Goal: Information Seeking & Learning: Find specific page/section

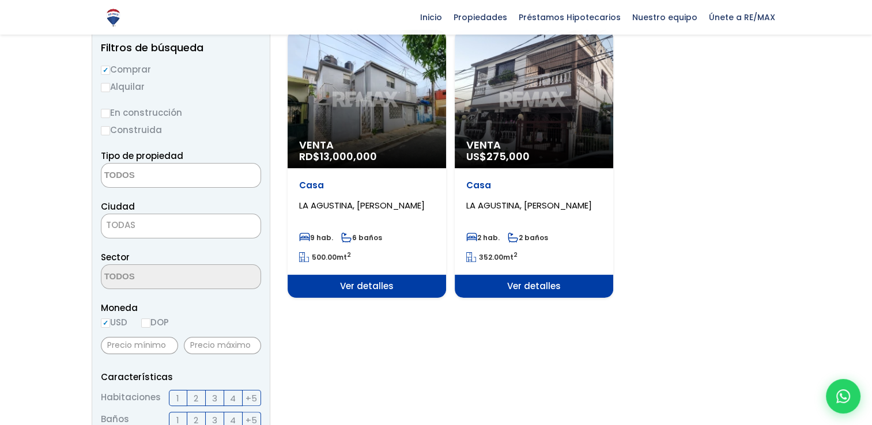
scroll to position [115, 0]
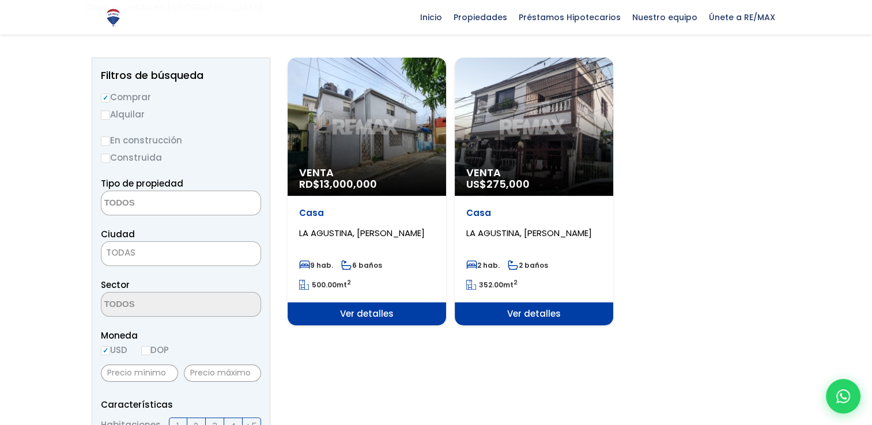
click at [146, 191] on textarea "Search" at bounding box center [157, 203] width 112 height 25
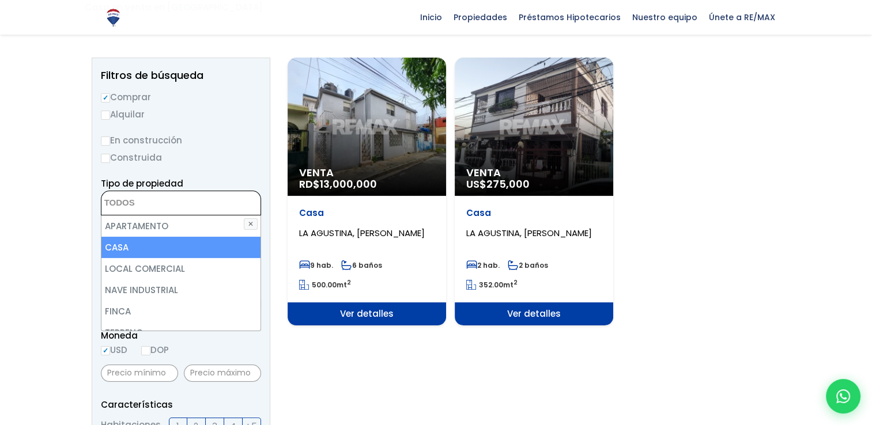
click at [127, 237] on li "CASA" at bounding box center [180, 247] width 159 height 21
select select "house"
click at [165, 237] on li "CASA" at bounding box center [180, 247] width 159 height 21
click at [161, 237] on li "CASA" at bounding box center [180, 247] width 159 height 21
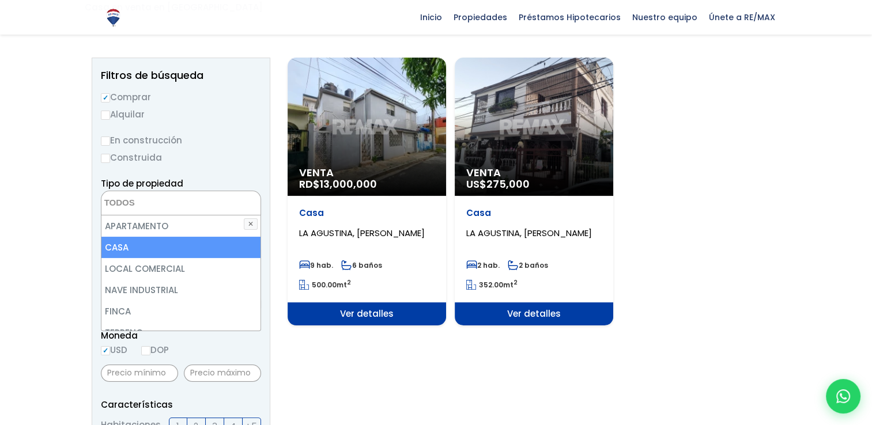
select select "house"
click at [156, 237] on li "CASA" at bounding box center [180, 247] width 159 height 21
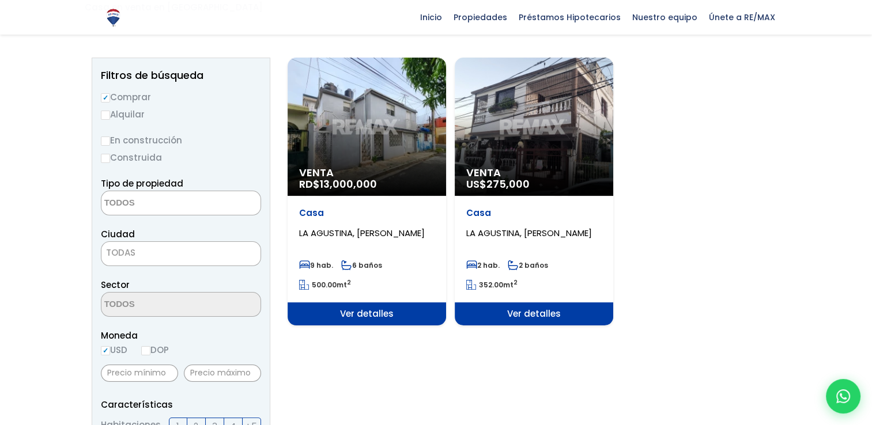
click at [241, 191] on span at bounding box center [181, 203] width 160 height 25
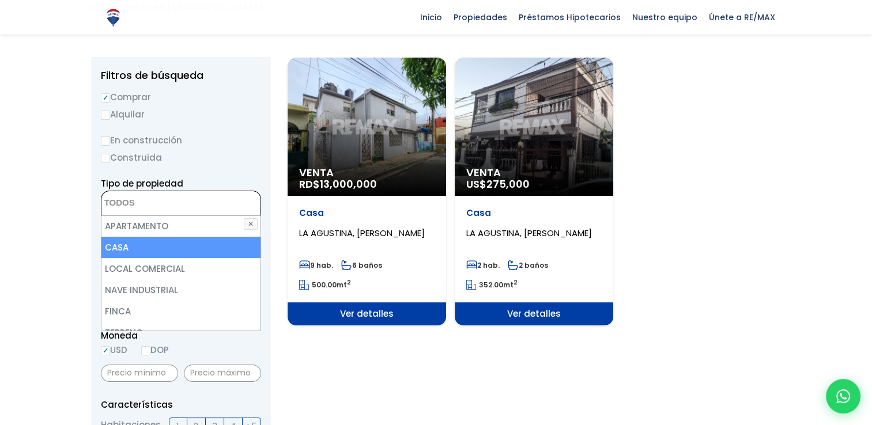
click at [216, 237] on li "CASA" at bounding box center [180, 247] width 159 height 21
select select "house"
click at [216, 237] on li "CASA" at bounding box center [180, 247] width 159 height 21
select select "house"
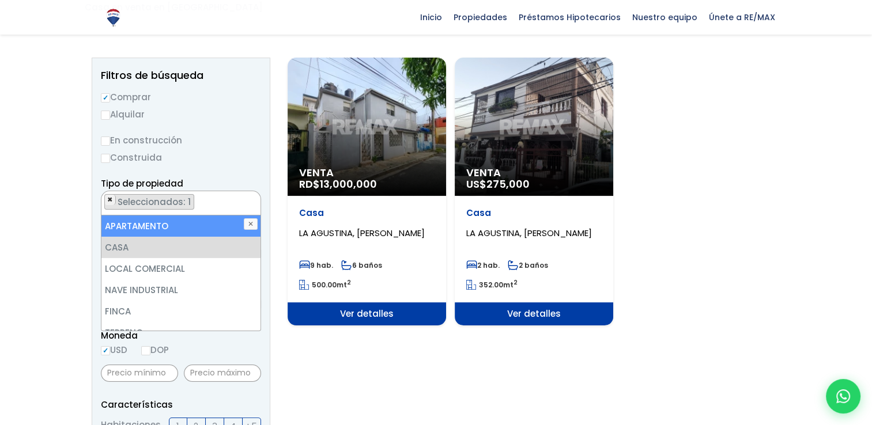
click at [111, 195] on span "×" at bounding box center [110, 200] width 6 height 10
select select
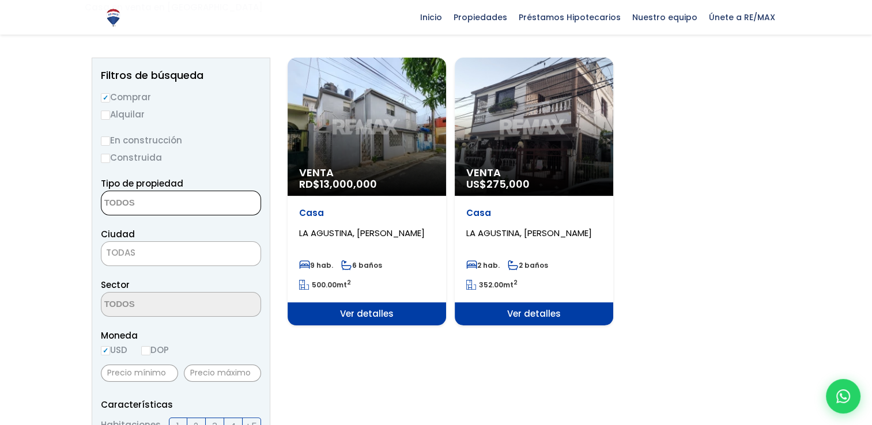
drag, startPoint x: 104, startPoint y: 187, endPoint x: 162, endPoint y: 188, distance: 57.6
click at [162, 191] on textarea "Search" at bounding box center [157, 203] width 112 height 25
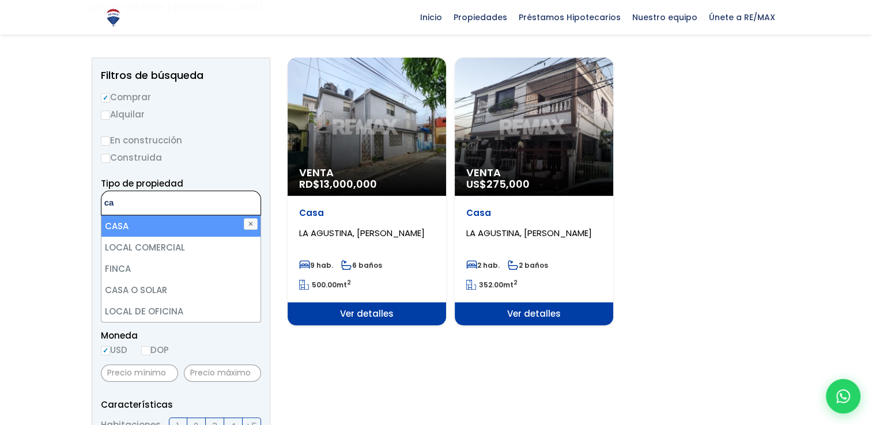
type textarea "ca"
click at [130, 216] on li "CASA" at bounding box center [180, 226] width 159 height 21
select select "house"
click at [229, 150] on label "Construida" at bounding box center [181, 157] width 160 height 14
click at [0, 0] on input "Construida" at bounding box center [0, 0] width 0 height 0
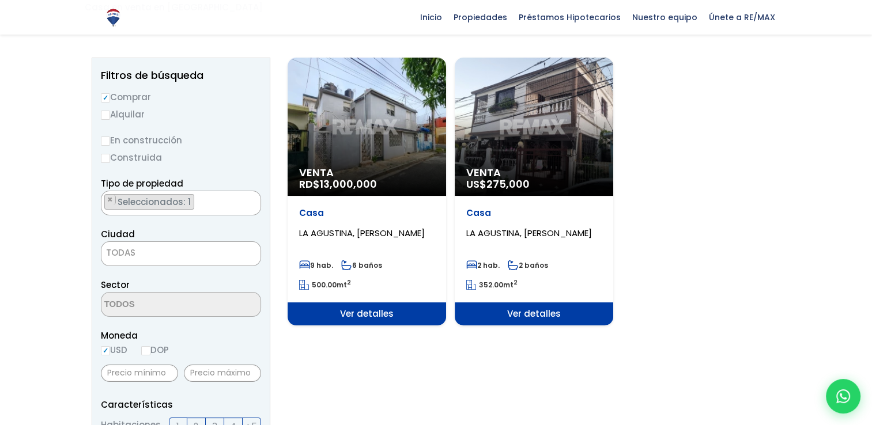
click at [187, 196] on span "Seleccionados: 1" at bounding box center [154, 202] width 77 height 12
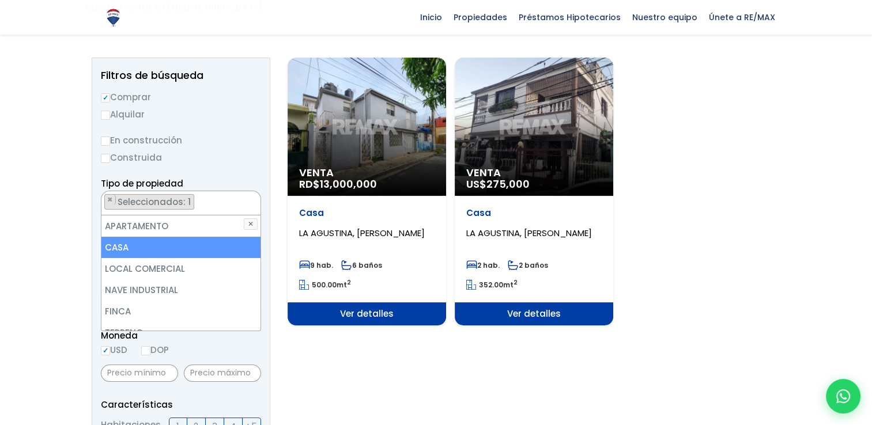
click at [152, 237] on li "CASA" at bounding box center [180, 247] width 159 height 21
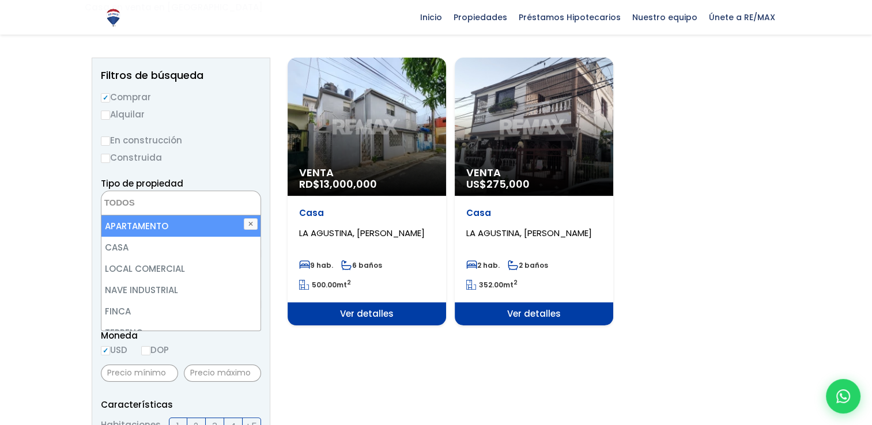
click at [151, 216] on li "APARTAMENTO" at bounding box center [180, 226] width 159 height 21
select select "apartment"
click at [200, 191] on ul "× Seleccionados: 1" at bounding box center [173, 203] width 145 height 25
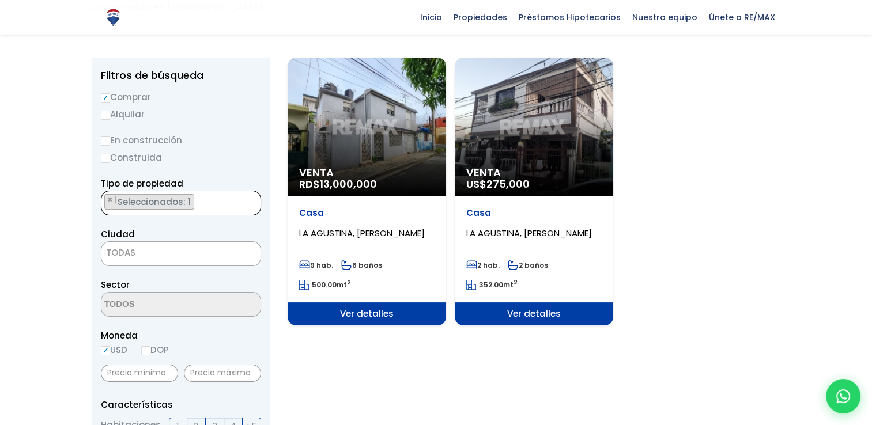
click at [231, 191] on ul "× Seleccionados: 1" at bounding box center [173, 203] width 145 height 25
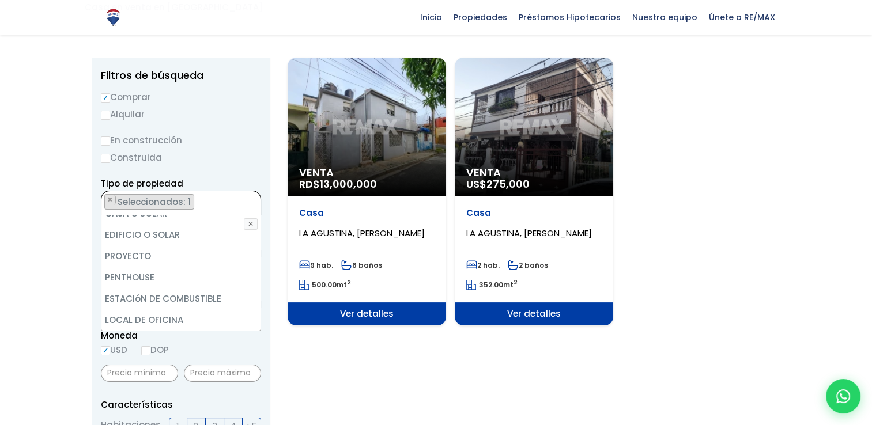
scroll to position [0, 0]
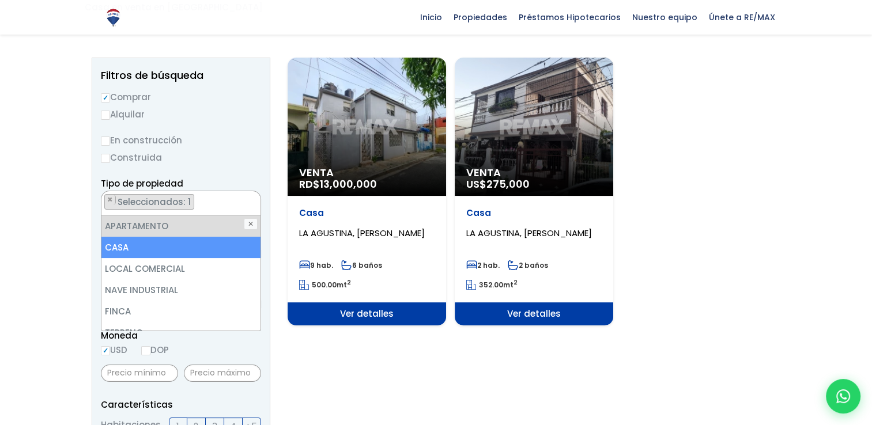
click at [137, 237] on li "CASA" at bounding box center [180, 247] width 159 height 21
click at [136, 237] on li "CASA" at bounding box center [180, 247] width 159 height 21
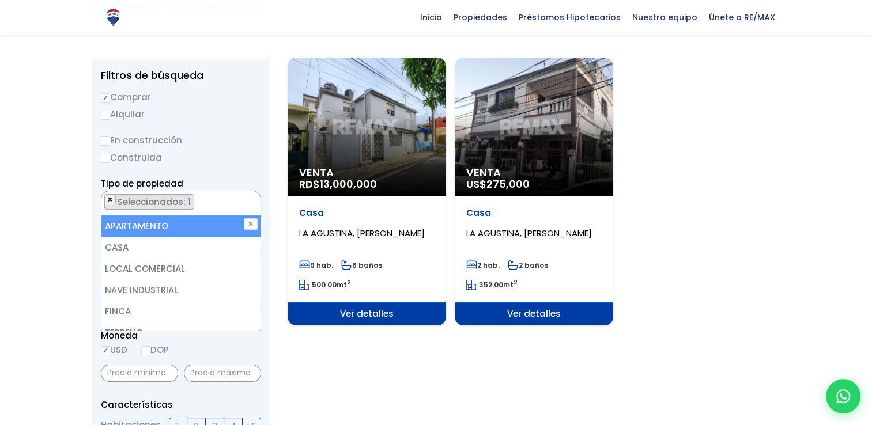
click at [108, 195] on span "×" at bounding box center [110, 200] width 6 height 10
select select
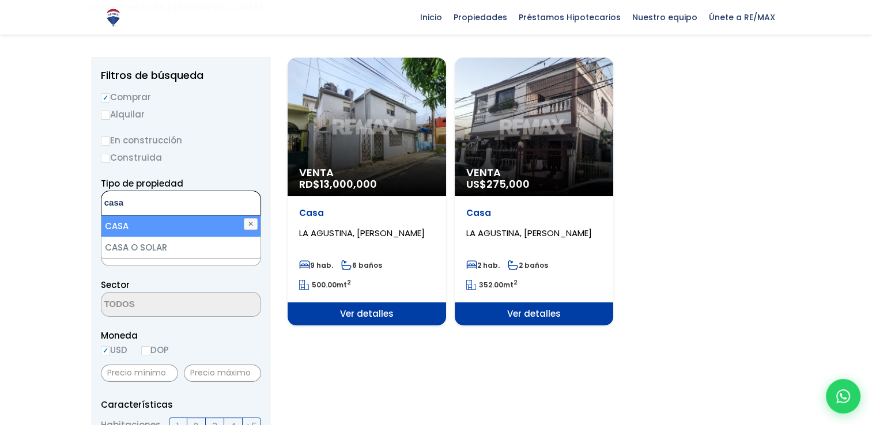
type textarea "casa"
click at [138, 216] on li "CASA" at bounding box center [180, 226] width 159 height 21
select select "house"
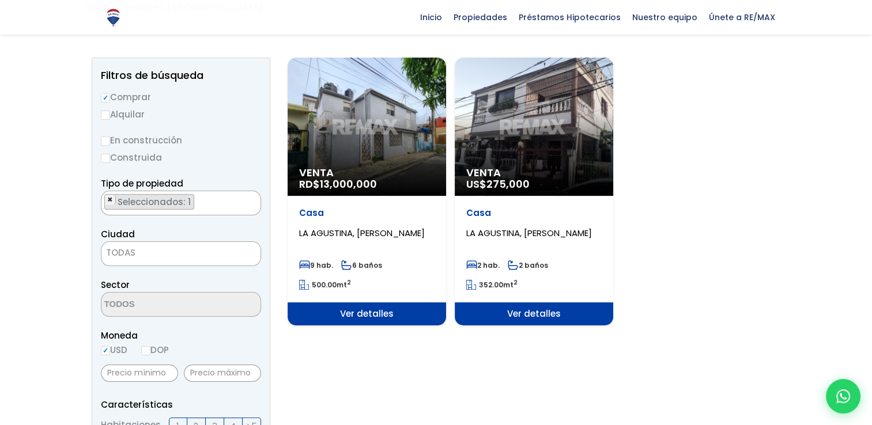
click at [109, 195] on span "×" at bounding box center [110, 200] width 6 height 10
select select
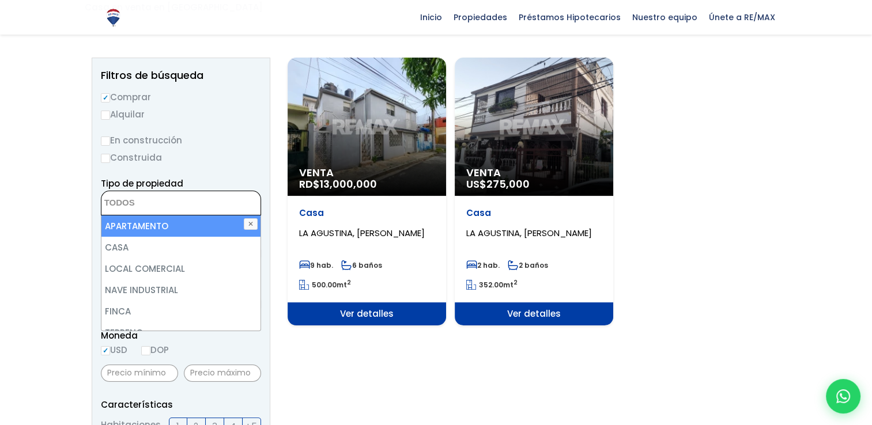
click at [142, 191] on textarea "Search" at bounding box center [157, 203] width 112 height 25
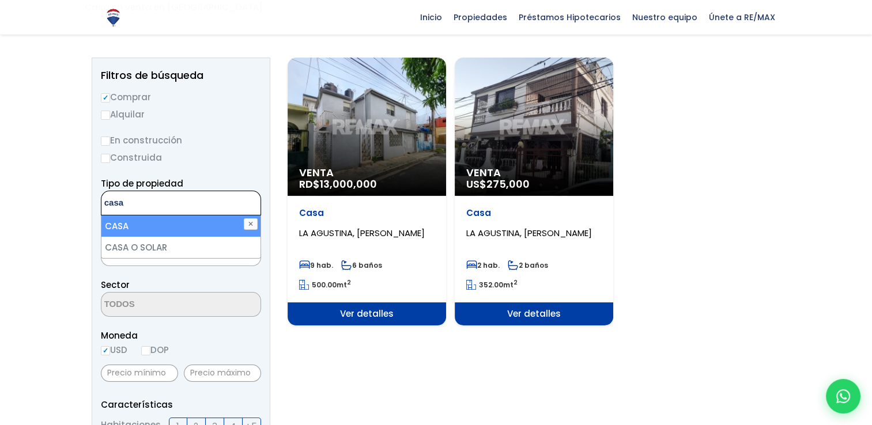
type textarea "casa"
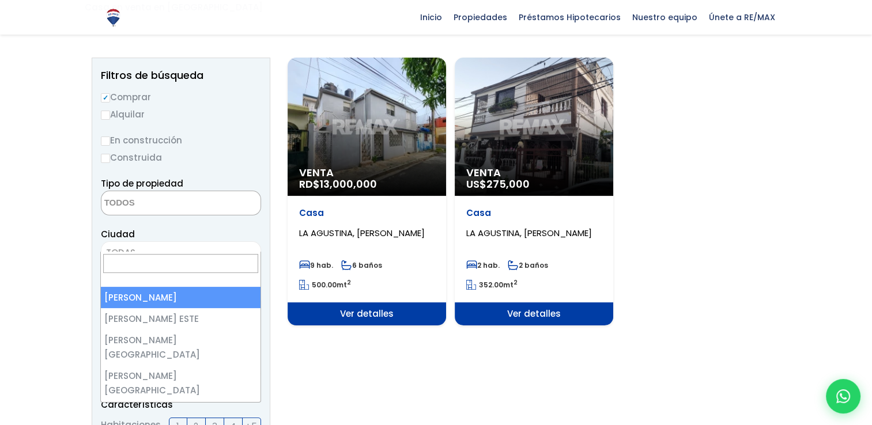
click at [237, 245] on span "TODAS" at bounding box center [180, 253] width 159 height 16
select select "1"
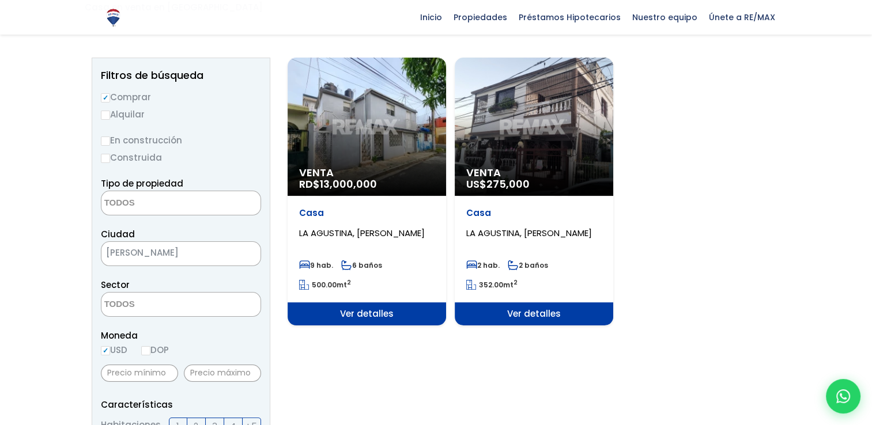
click at [220, 292] on span at bounding box center [181, 304] width 160 height 25
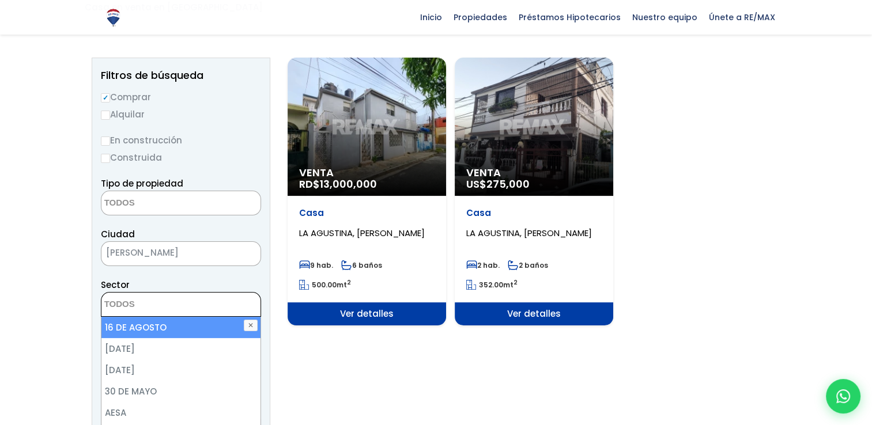
drag, startPoint x: 144, startPoint y: 289, endPoint x: 67, endPoint y: 294, distance: 76.8
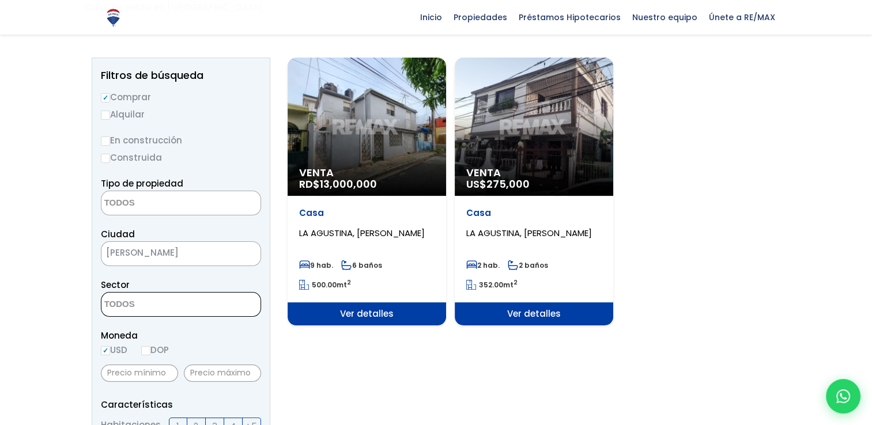
click at [138, 293] on textarea "Search" at bounding box center [157, 305] width 112 height 25
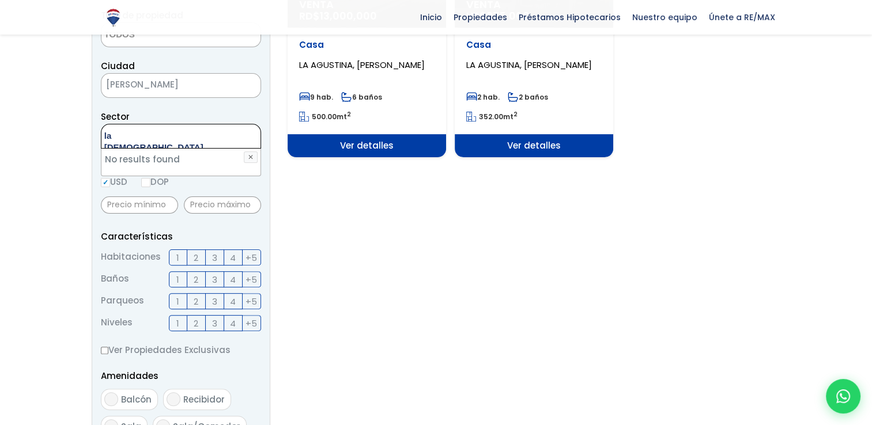
scroll to position [288, 0]
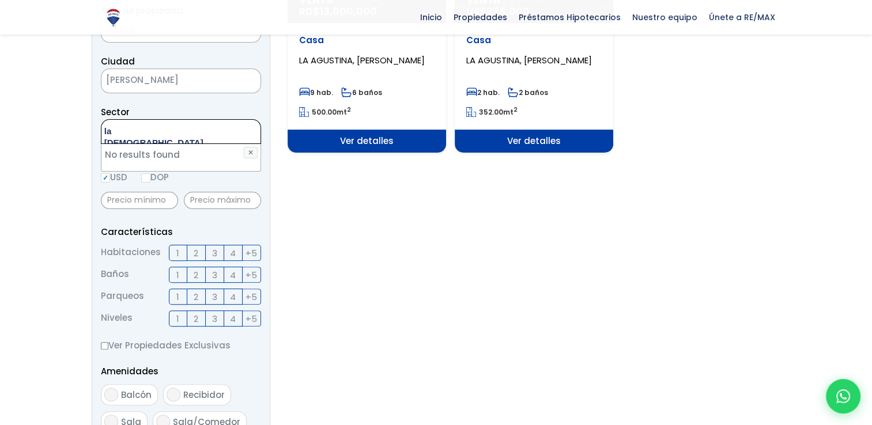
type textarea "la [DEMOGRAPHIC_DATA]"
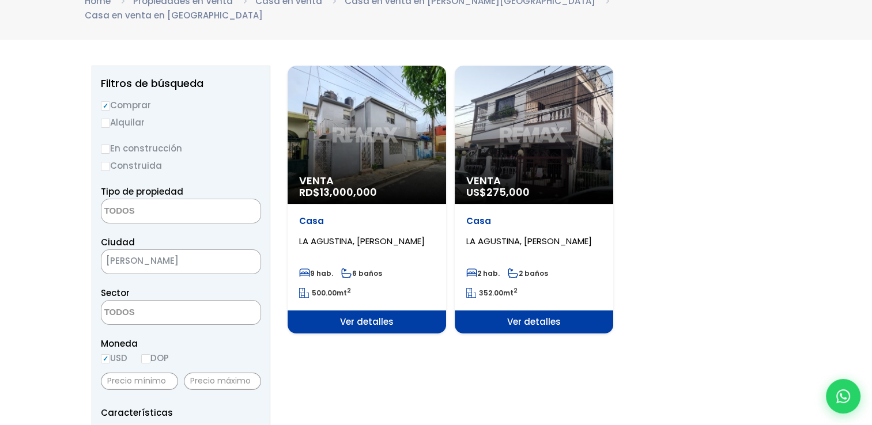
scroll to position [0, 0]
